Goal: Information Seeking & Learning: Learn about a topic

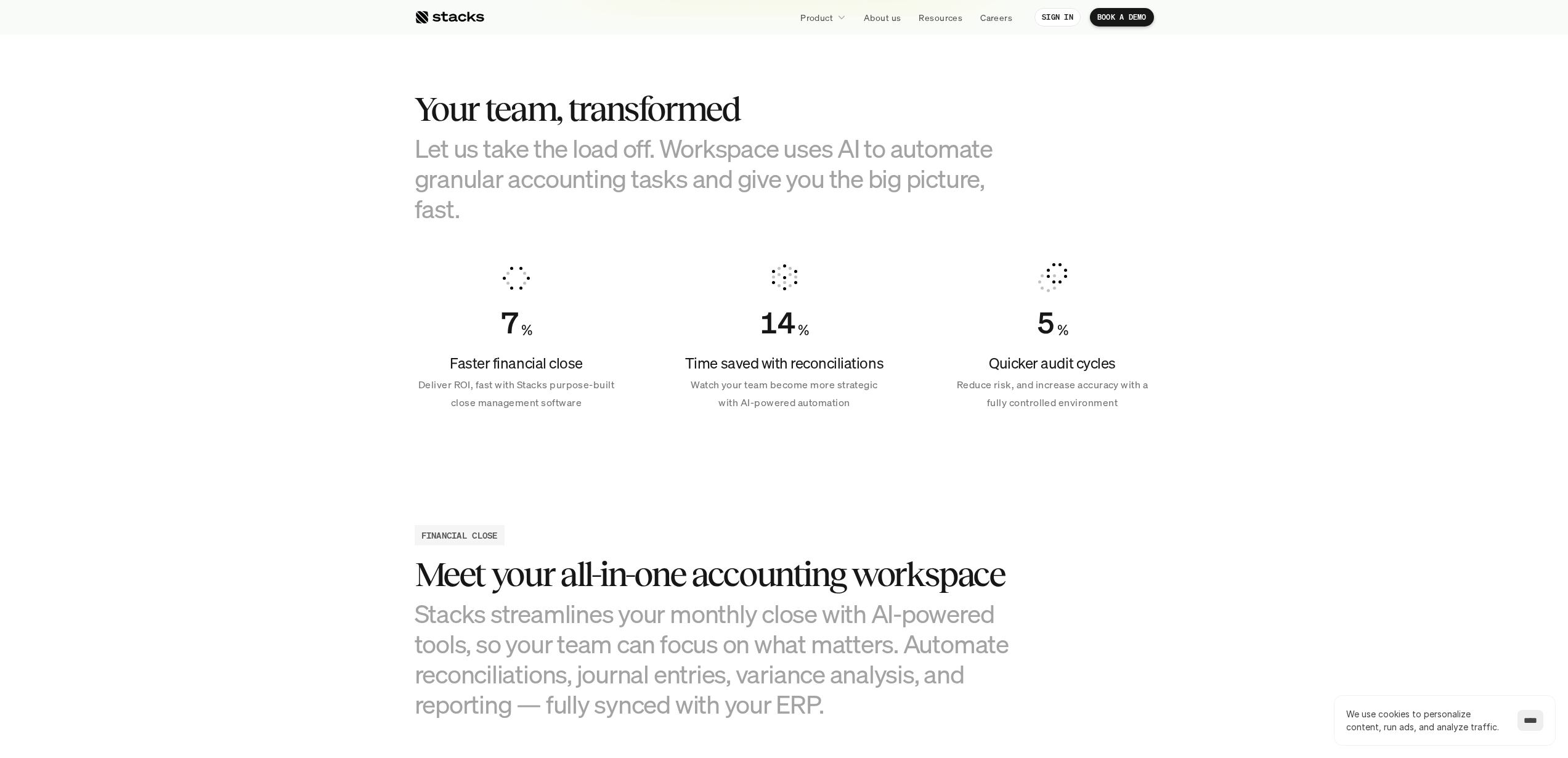
scroll to position [715, 0]
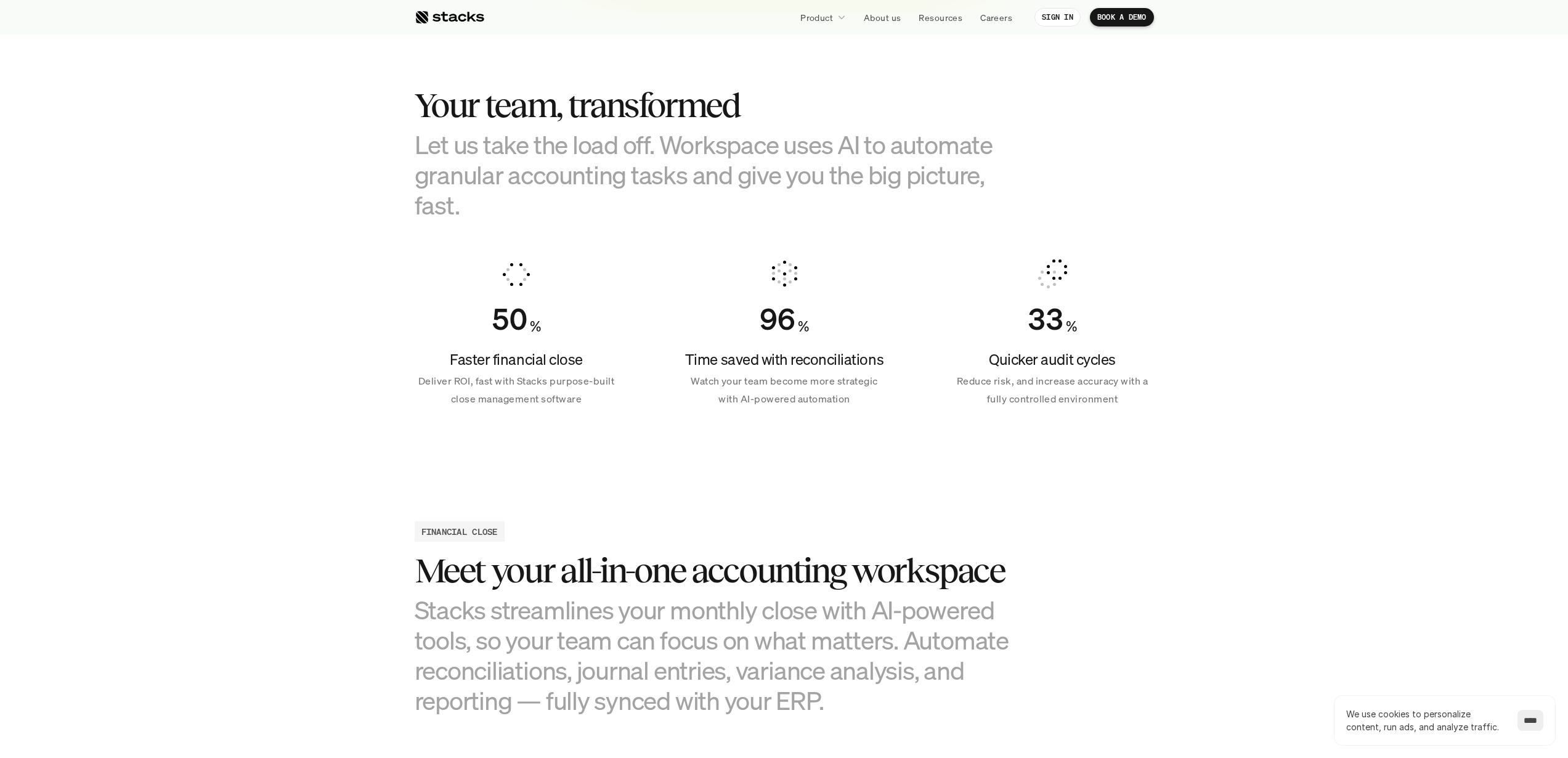
drag, startPoint x: 493, startPoint y: 317, endPoint x: 862, endPoint y: 316, distance: 369.0
click at [963, 346] on div "50 % Faster financial close Deliver ROI, fast with Stacks purpose-built close m…" at bounding box center [784, 333] width 739 height 178
click at [422, 143] on h3 "Let us take the load off. Workspace uses AI to automate granular accounting tas…" at bounding box center [723, 175] width 616 height 91
click at [415, 143] on h3 "Let us take the load off. Workspace uses AI to automate granular accounting tas…" at bounding box center [723, 175] width 616 height 91
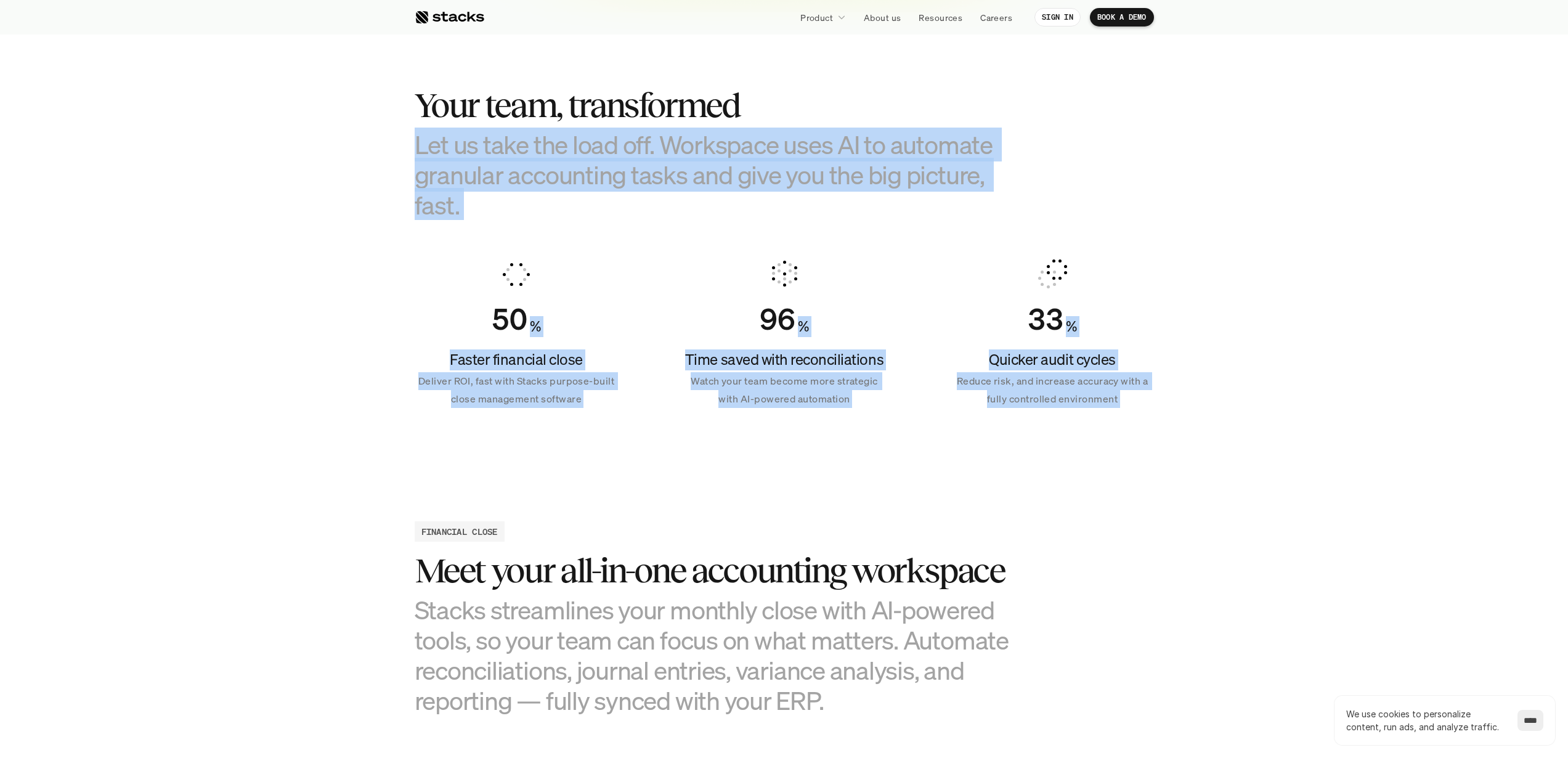
drag, startPoint x: 415, startPoint y: 143, endPoint x: 1210, endPoint y: 405, distance: 837.1
click at [1210, 405] on section "Your team, transformed Let us take the load off. Workspace uses AI to automate …" at bounding box center [784, 242] width 1568 height 459
copy section "Let us take the load off. Workspace uses AI to automate granular accounting tas…"
click at [1227, 296] on section "Your team, transformed Let us take the load off. Workspace uses AI to automate …" at bounding box center [784, 242] width 1568 height 459
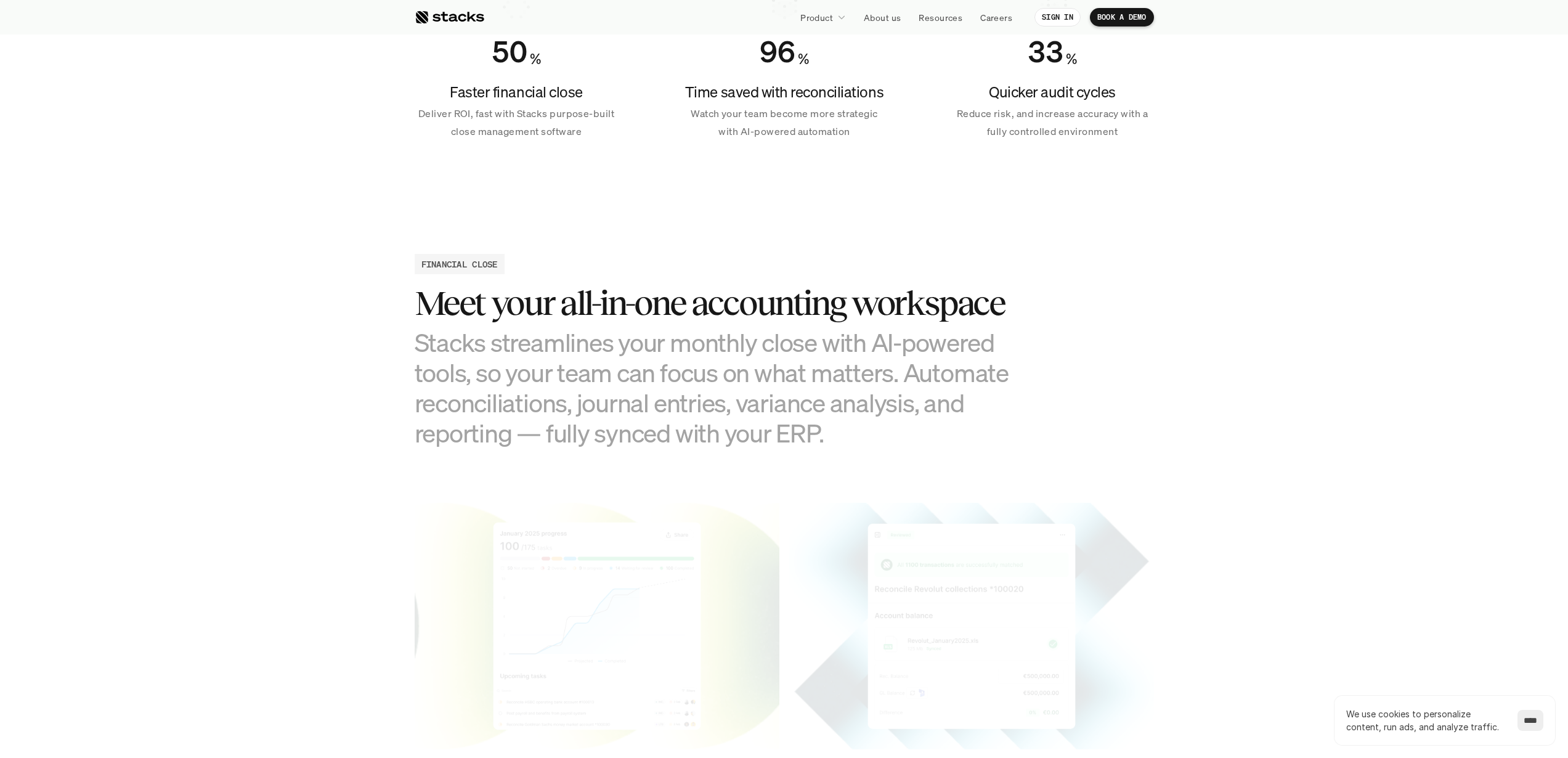
scroll to position [989, 0]
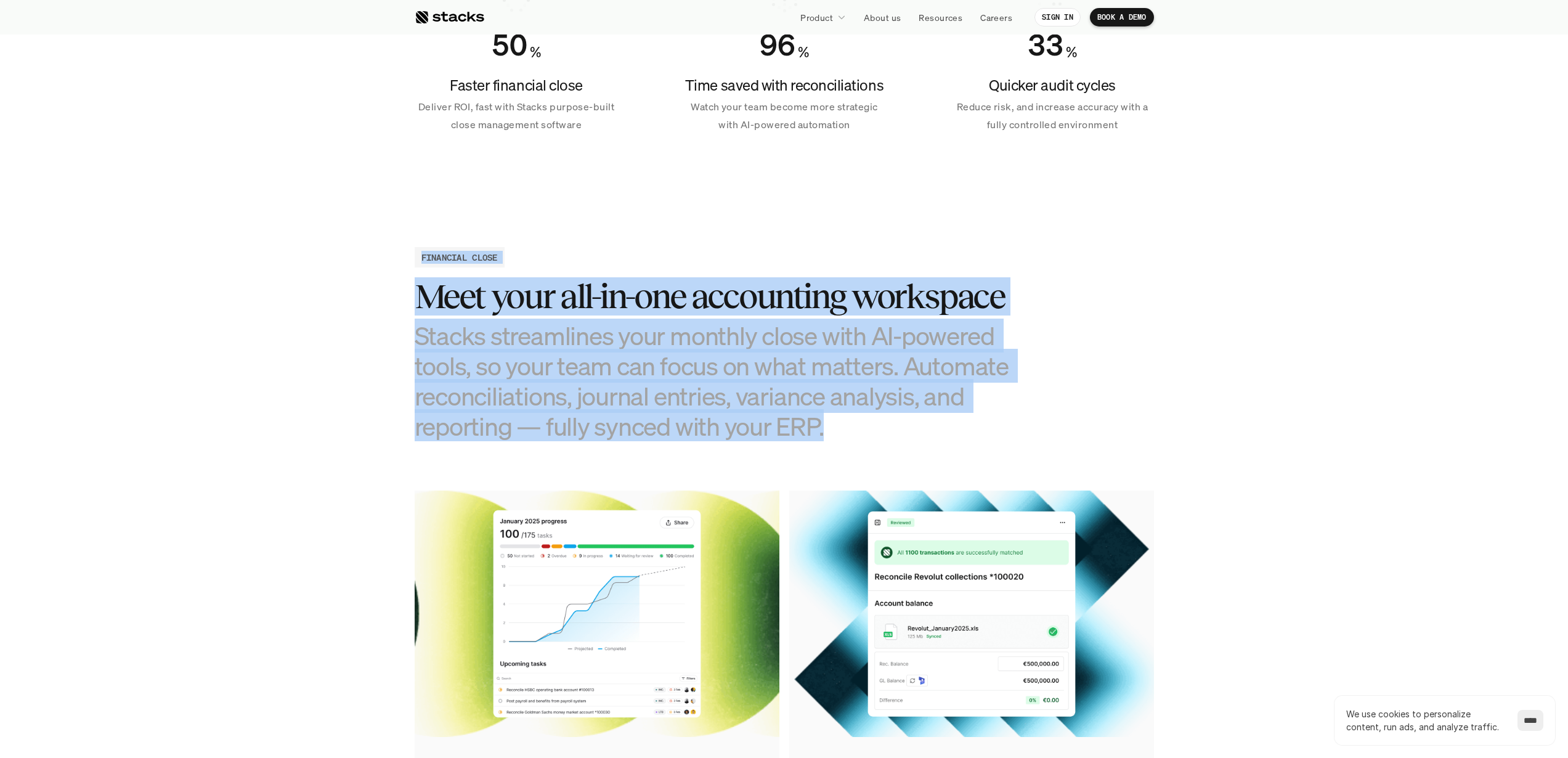
drag, startPoint x: 406, startPoint y: 230, endPoint x: 975, endPoint y: 445, distance: 608.3
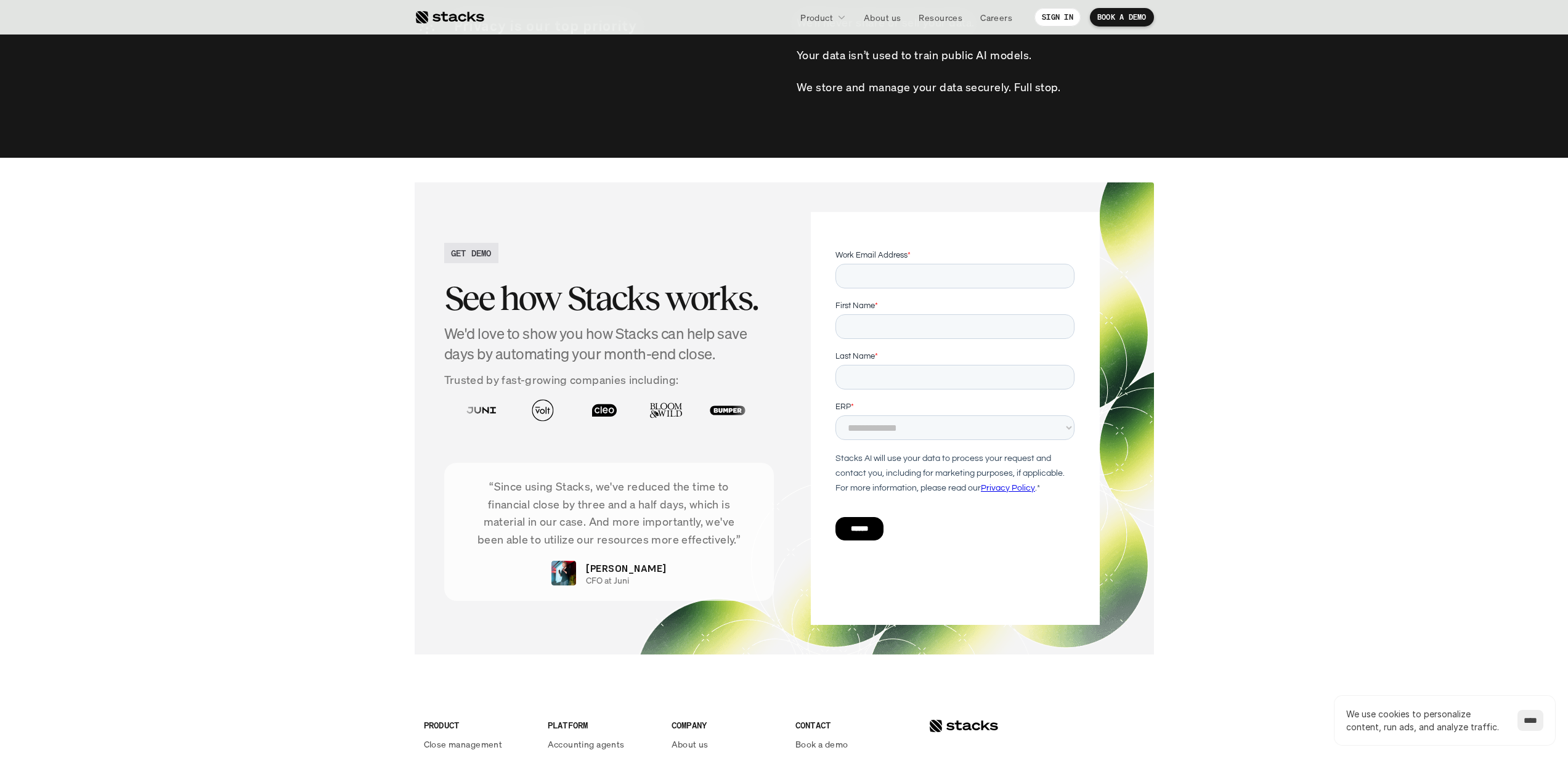
scroll to position [3906, 0]
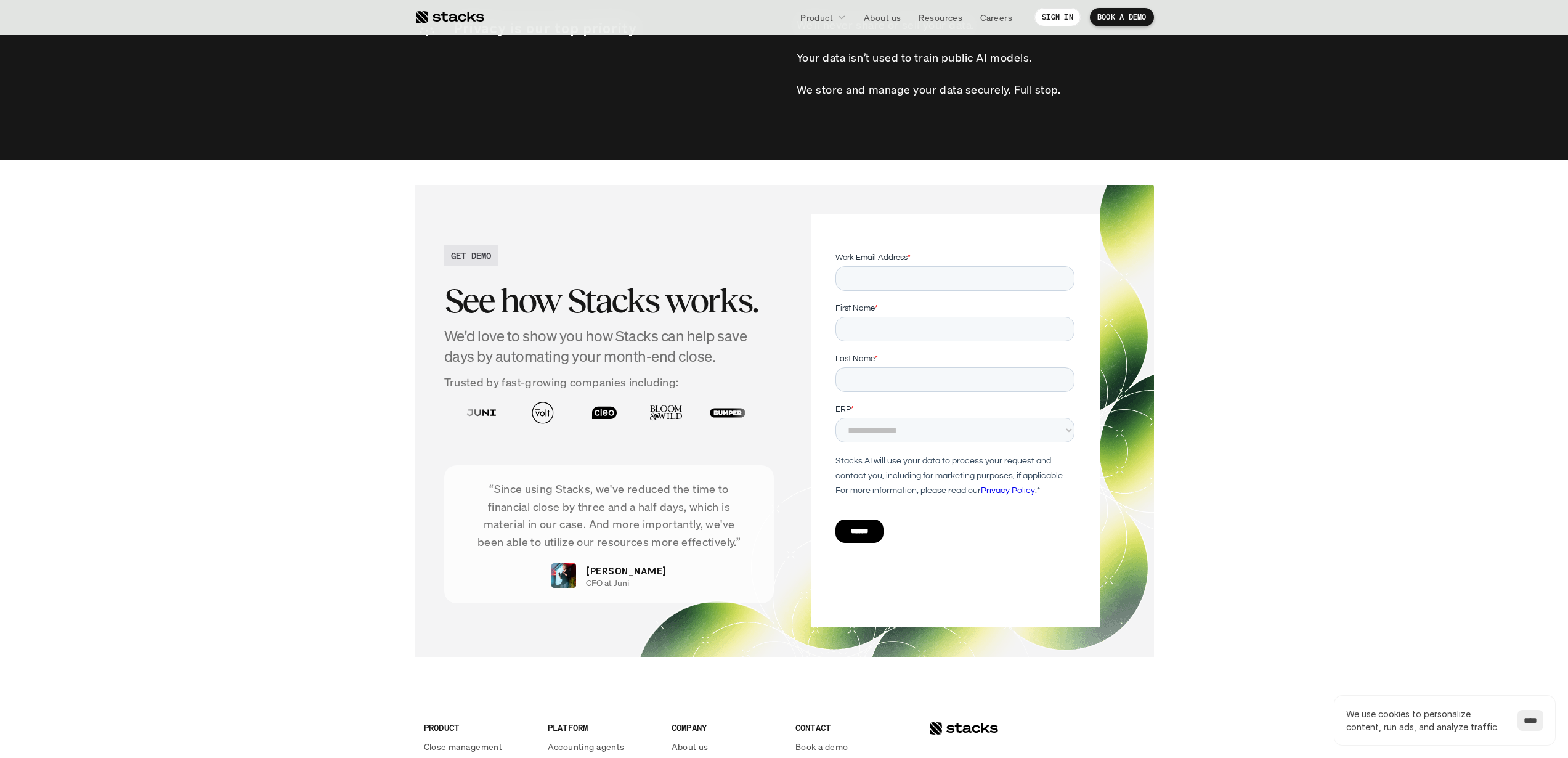
click at [951, 416] on div "**********" at bounding box center [954, 423] width 239 height 40
click at [947, 428] on select "**********" at bounding box center [954, 430] width 239 height 25
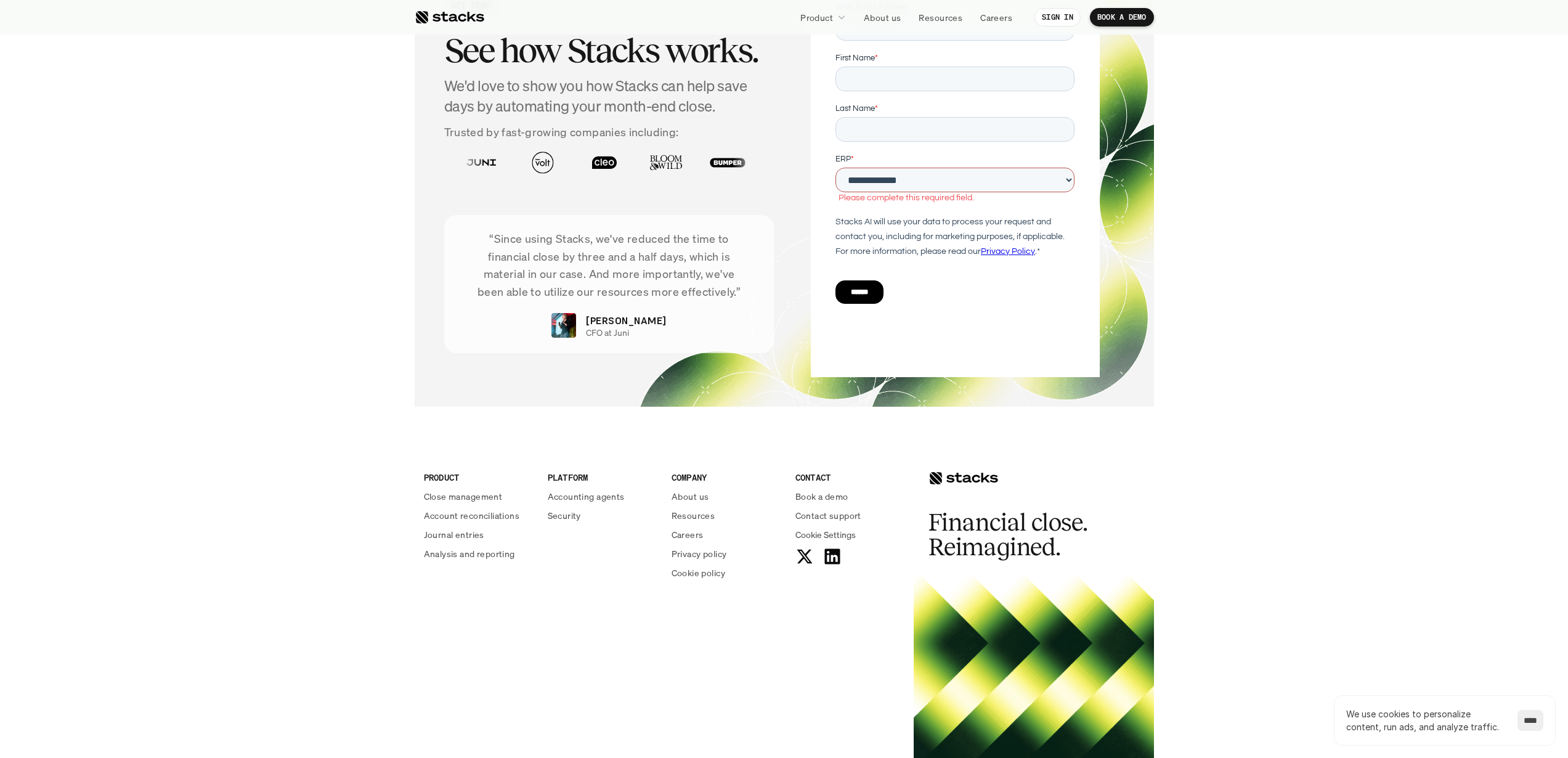
scroll to position [4114, 0]
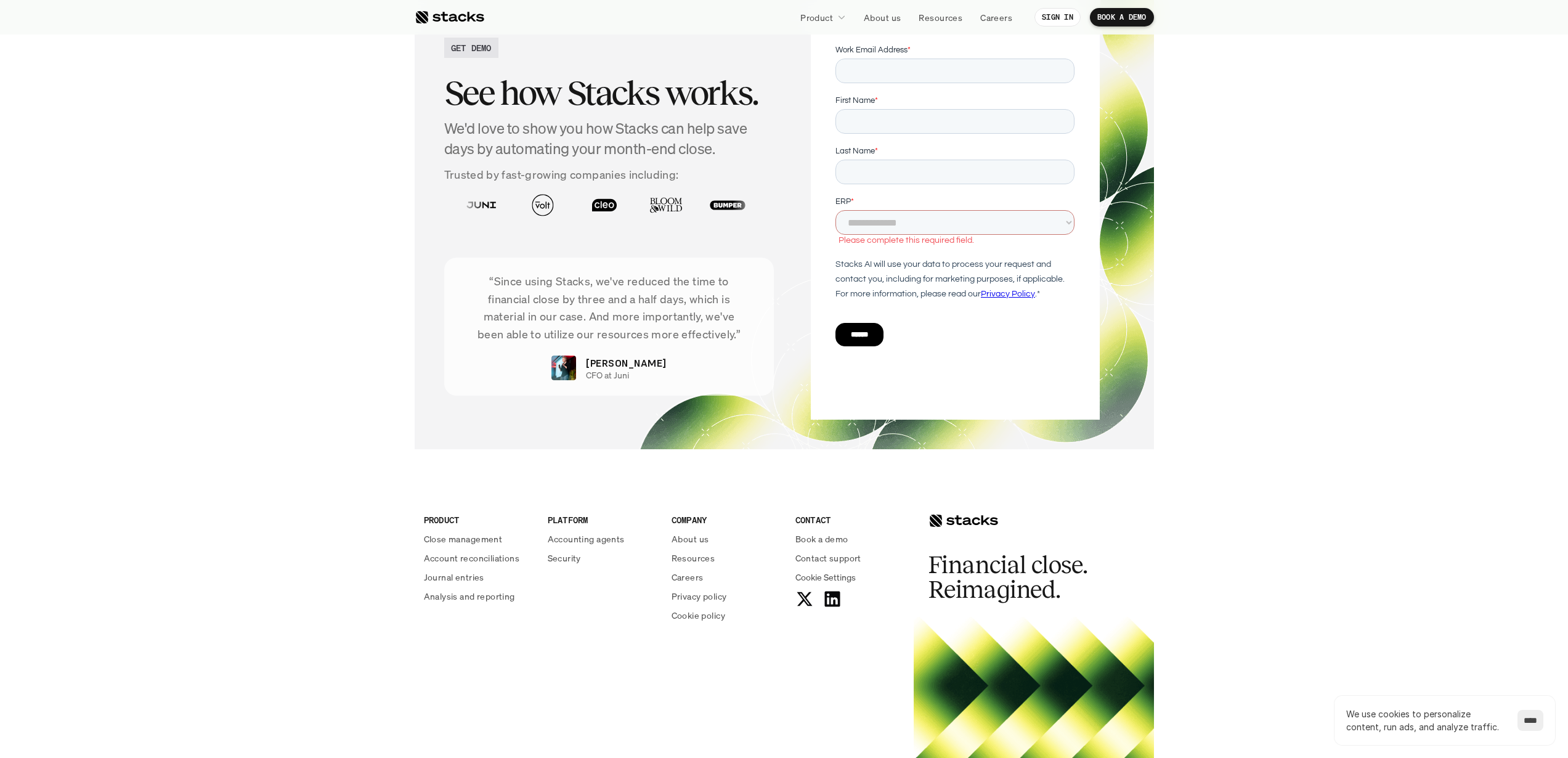
click at [308, 291] on section "GET DEMO See how Stacks works. We'd love to show you how Stacks can help save d…" at bounding box center [784, 213] width 1568 height 522
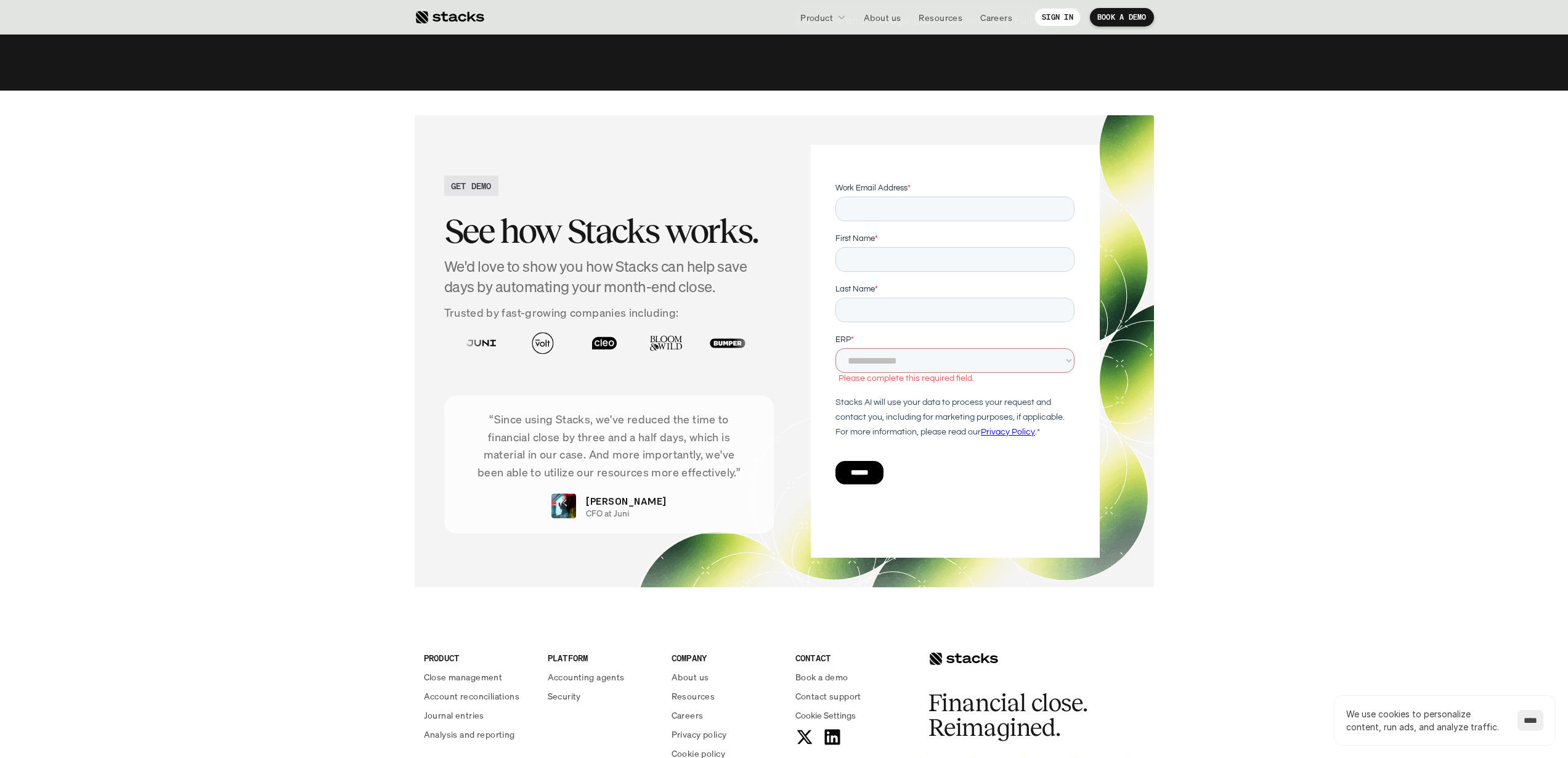
scroll to position [3877, 0]
